Goal: Communication & Community: Answer question/provide support

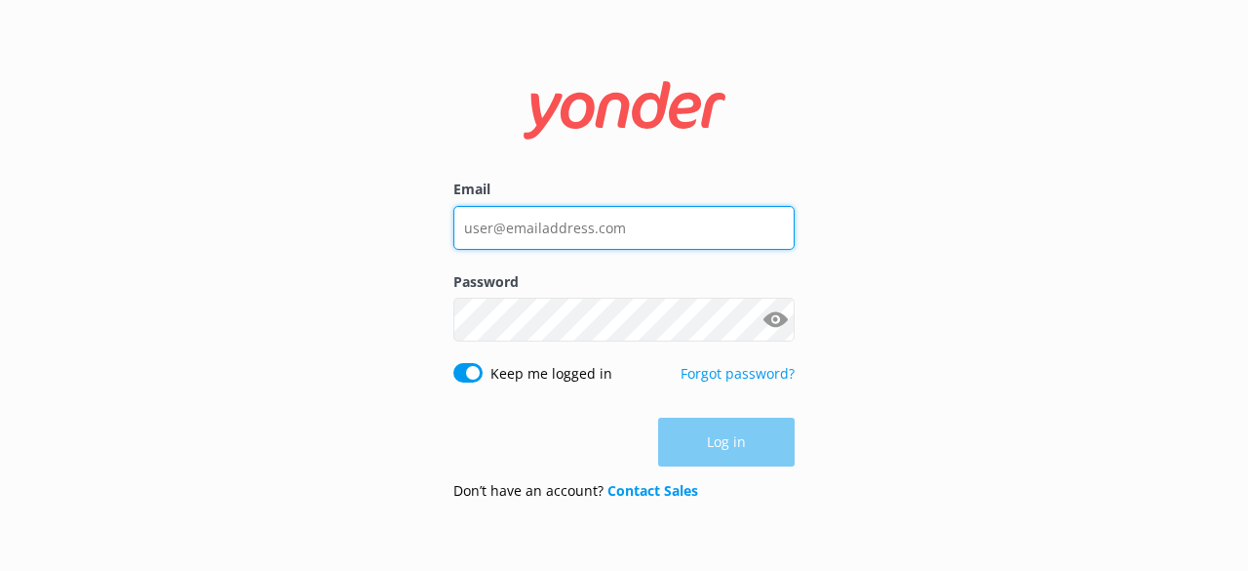
type input "[EMAIL_ADDRESS][DOMAIN_NAME]"
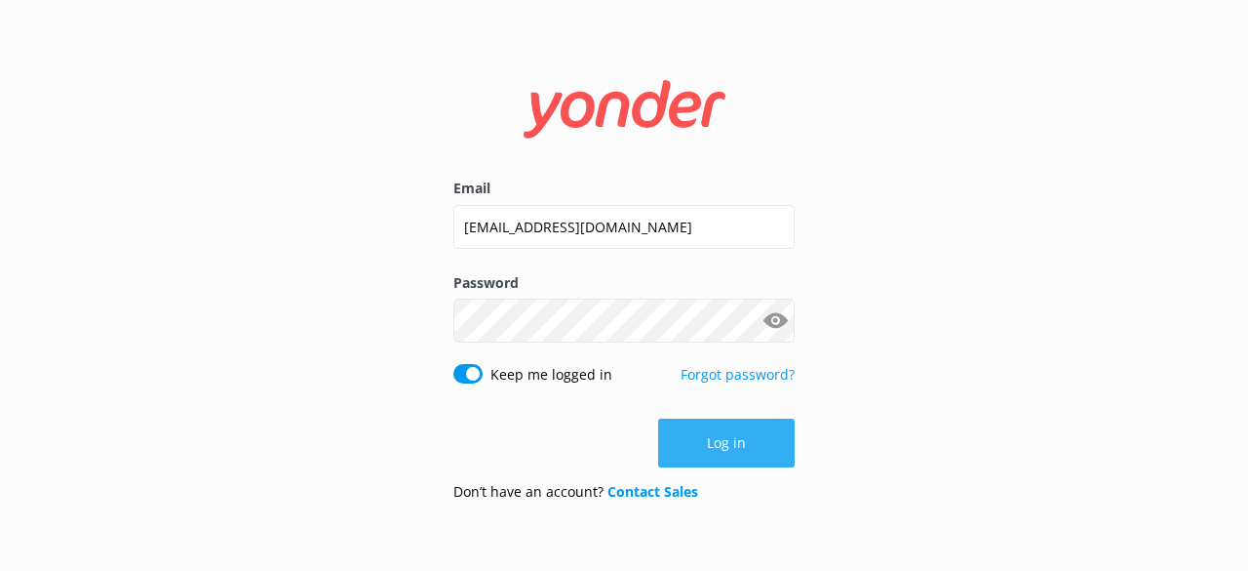
click at [791, 447] on button "Log in" at bounding box center [726, 442] width 137 height 49
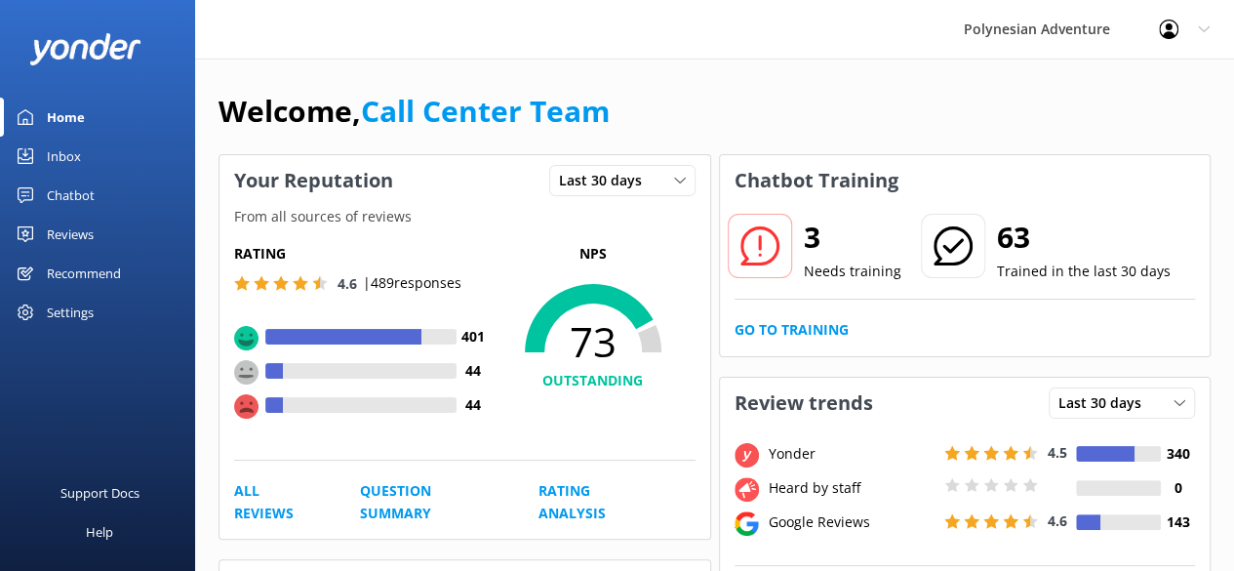
click at [105, 199] on link "Chatbot" at bounding box center [97, 195] width 195 height 39
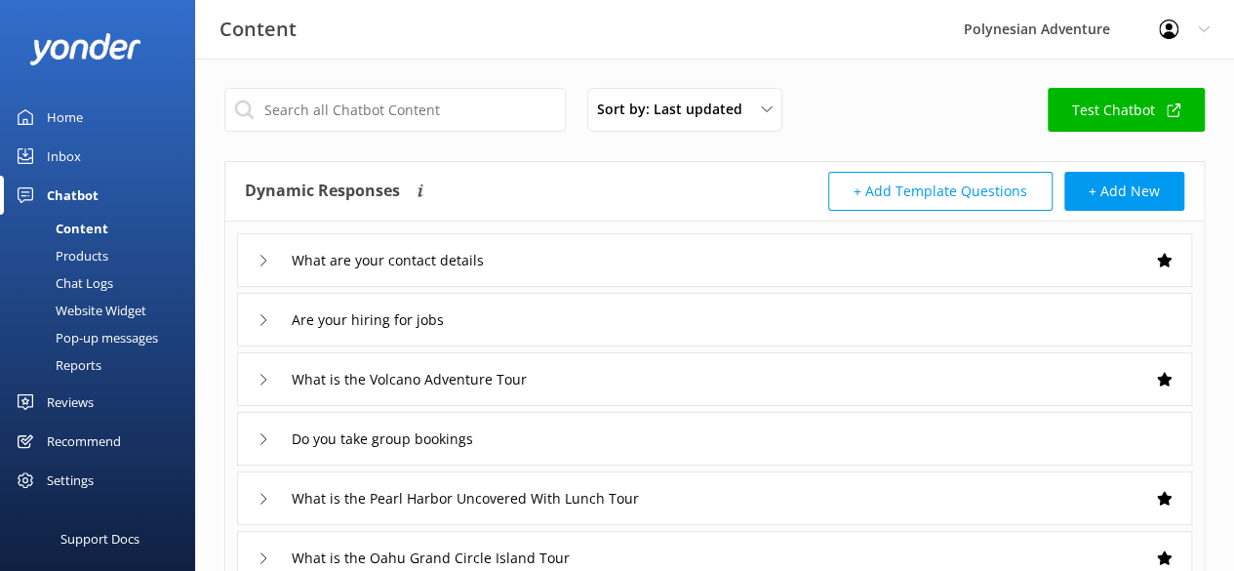
click at [69, 160] on div "Inbox" at bounding box center [64, 156] width 34 height 39
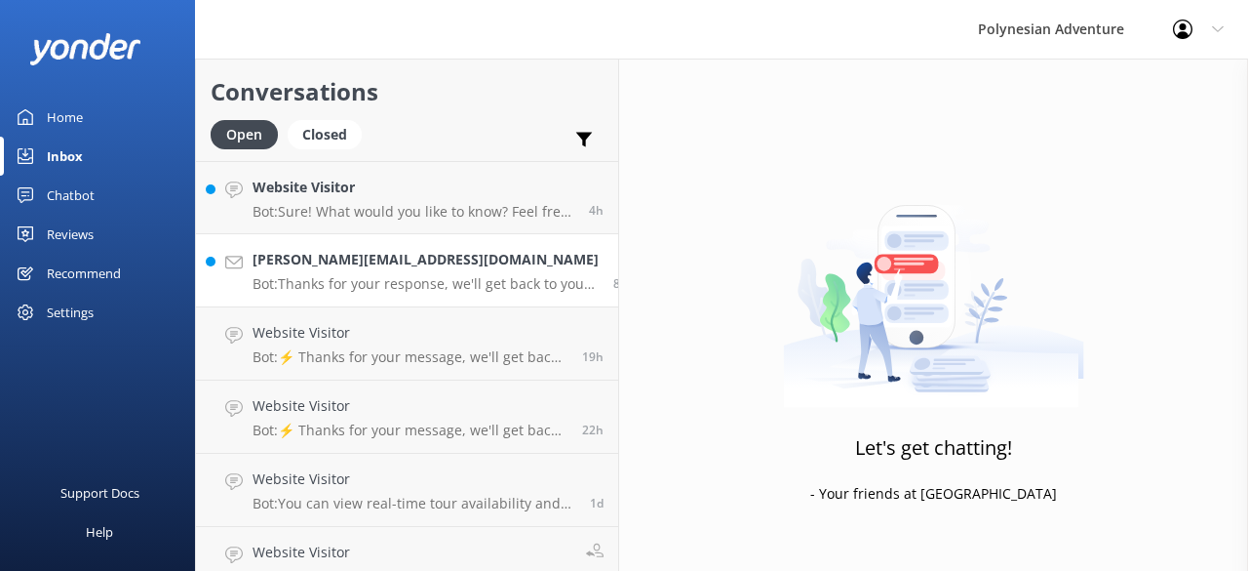
click at [319, 268] on h4 "[PERSON_NAME][EMAIL_ADDRESS][DOMAIN_NAME]" at bounding box center [426, 259] width 346 height 21
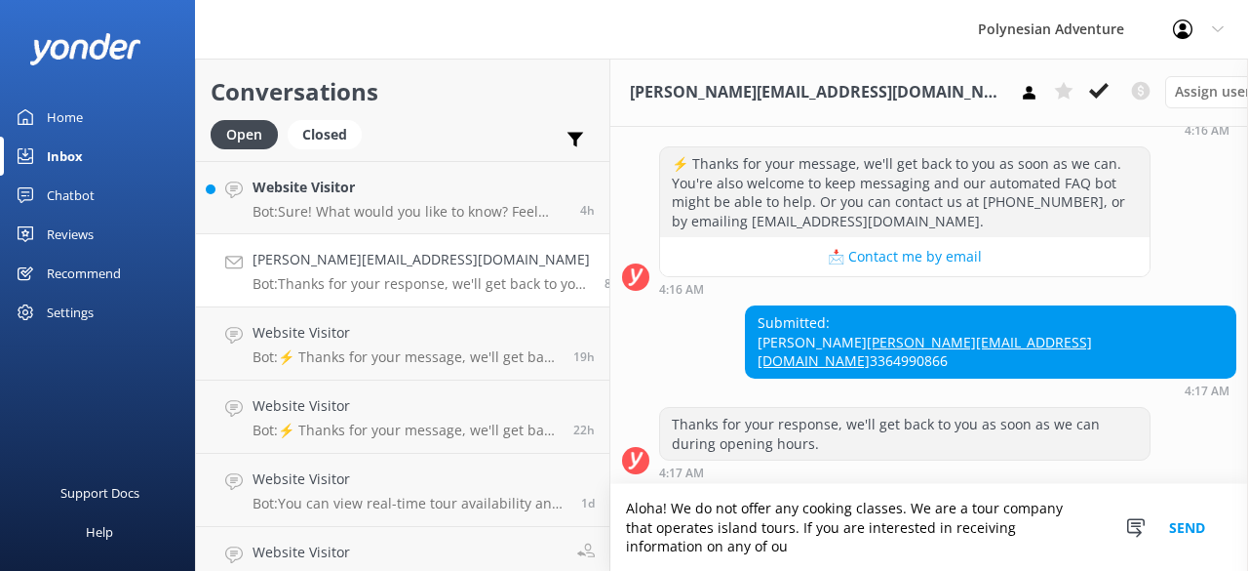
scroll to position [527, 0]
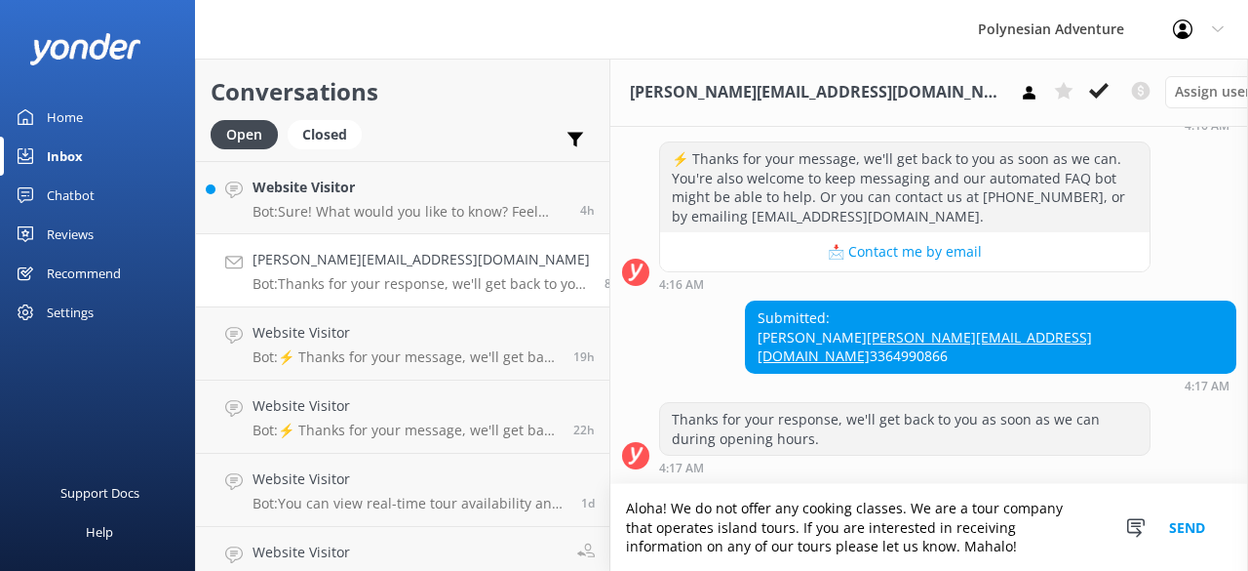
click at [659, 531] on textarea "Aloha! We do not offer any cooking classes. We are a tour company that operates…" at bounding box center [930, 527] width 638 height 87
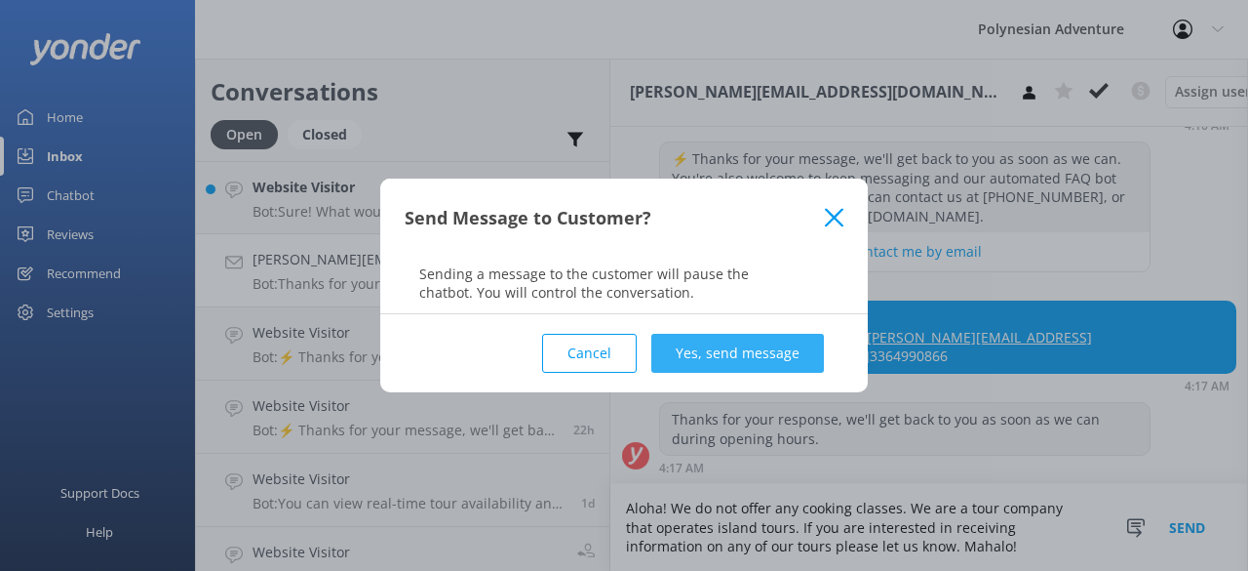
type textarea "Aloha! We do not offer any cooking classes. We are a tour company that operates…"
click at [712, 370] on button "Yes, send message" at bounding box center [738, 353] width 173 height 39
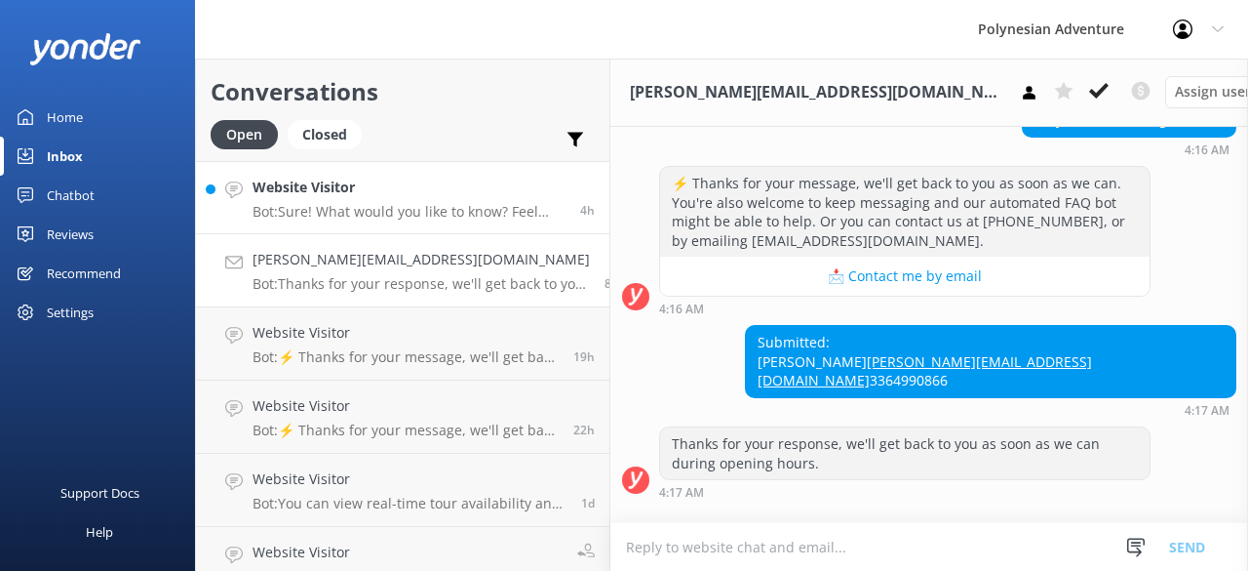
scroll to position [560, 0]
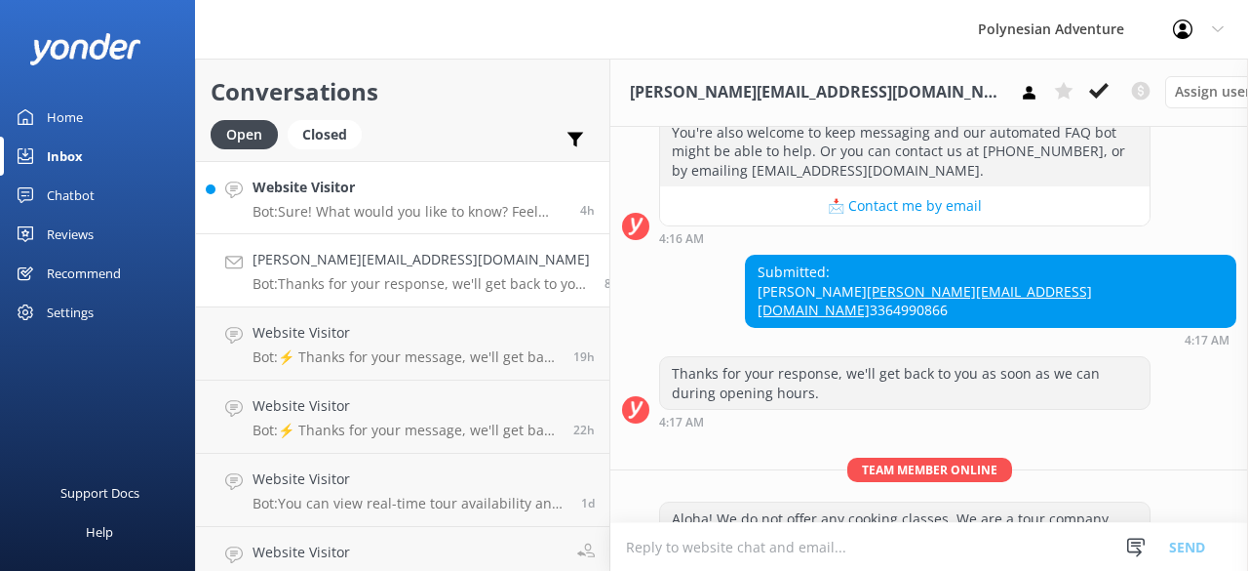
click at [301, 216] on p "Bot: Sure! What would you like to know? Feel free to ask about tour details, av…" at bounding box center [409, 212] width 313 height 18
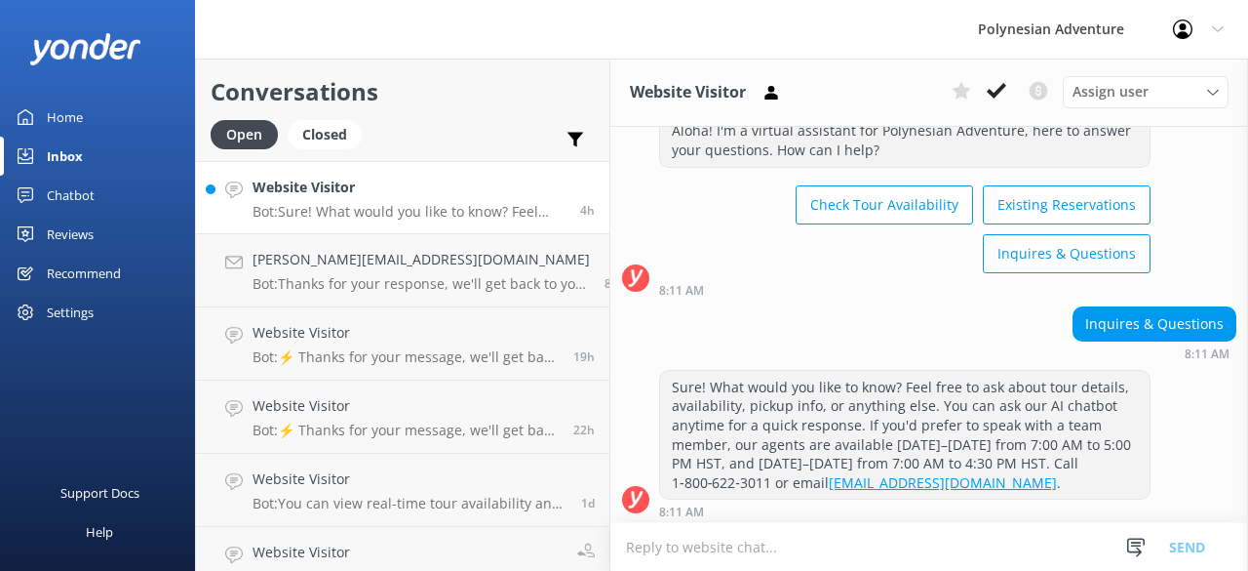
scroll to position [67, 0]
